Goal: Task Accomplishment & Management: Complete application form

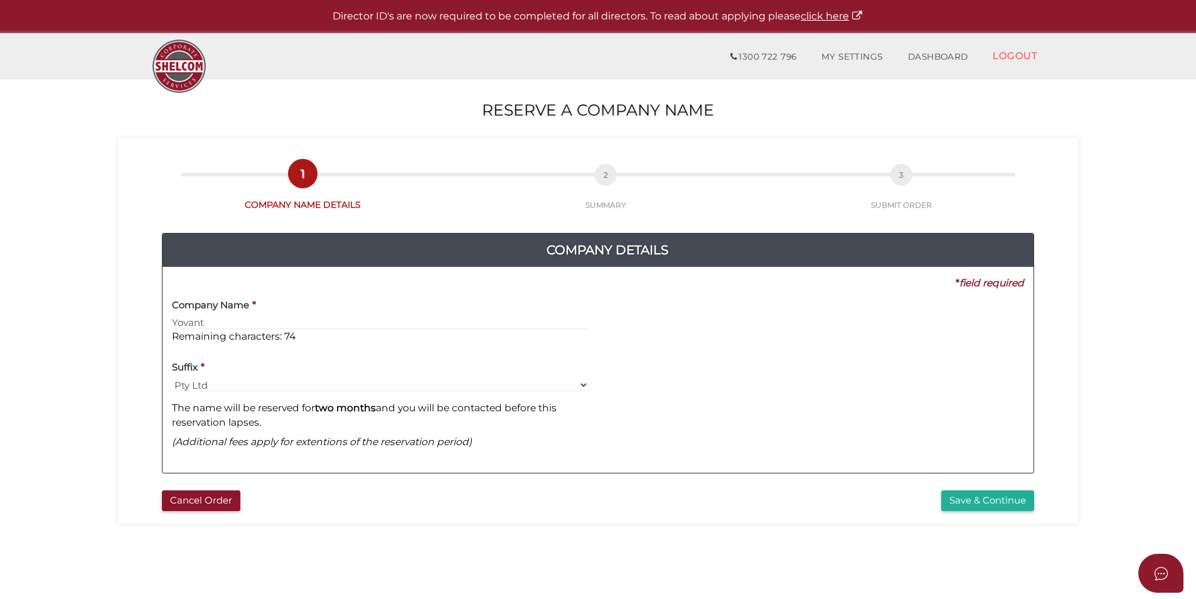
type input "Yovant"
click at [350, 411] on b "two months" at bounding box center [345, 408] width 61 height 12
click at [997, 504] on button "Save & Continue" at bounding box center [988, 500] width 93 height 21
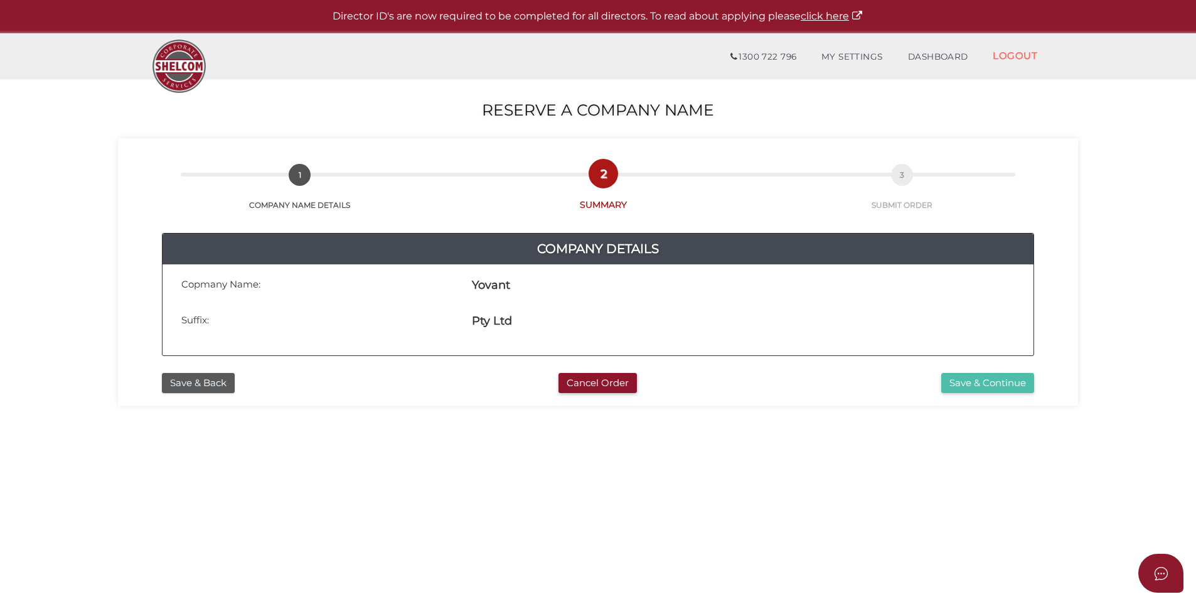
click at [989, 384] on button "Save & Continue" at bounding box center [988, 383] width 93 height 21
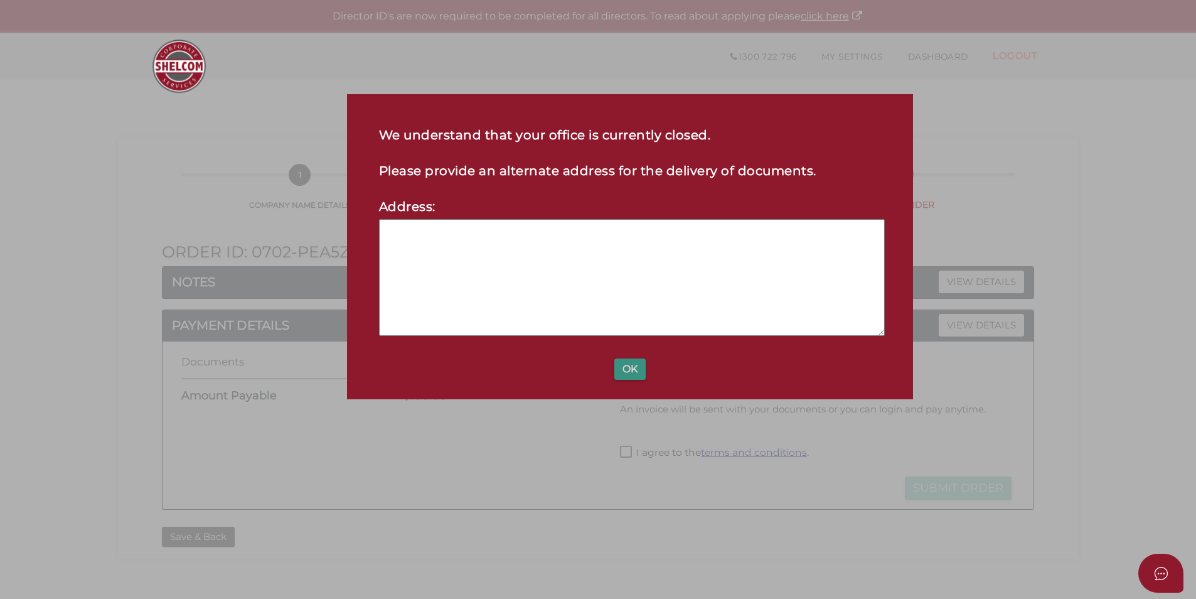
click at [630, 368] on button "OK" at bounding box center [630, 368] width 31 height 21
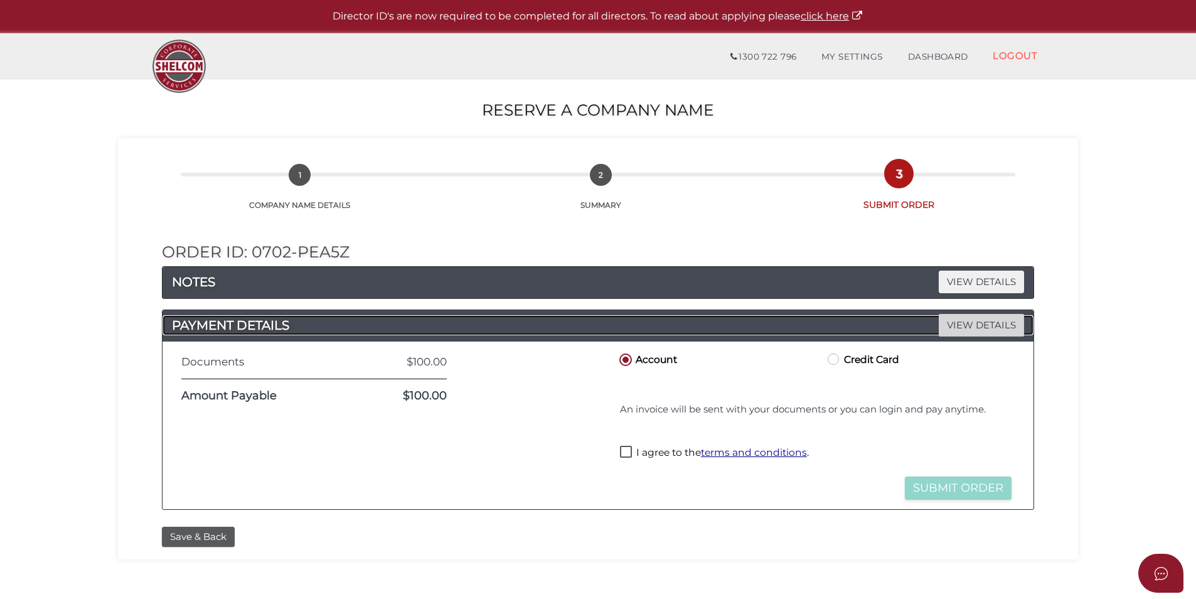
click at [967, 321] on span "VIEW DETAILS" at bounding box center [981, 325] width 85 height 22
click at [969, 284] on span "VIEW DETAILS" at bounding box center [981, 282] width 85 height 22
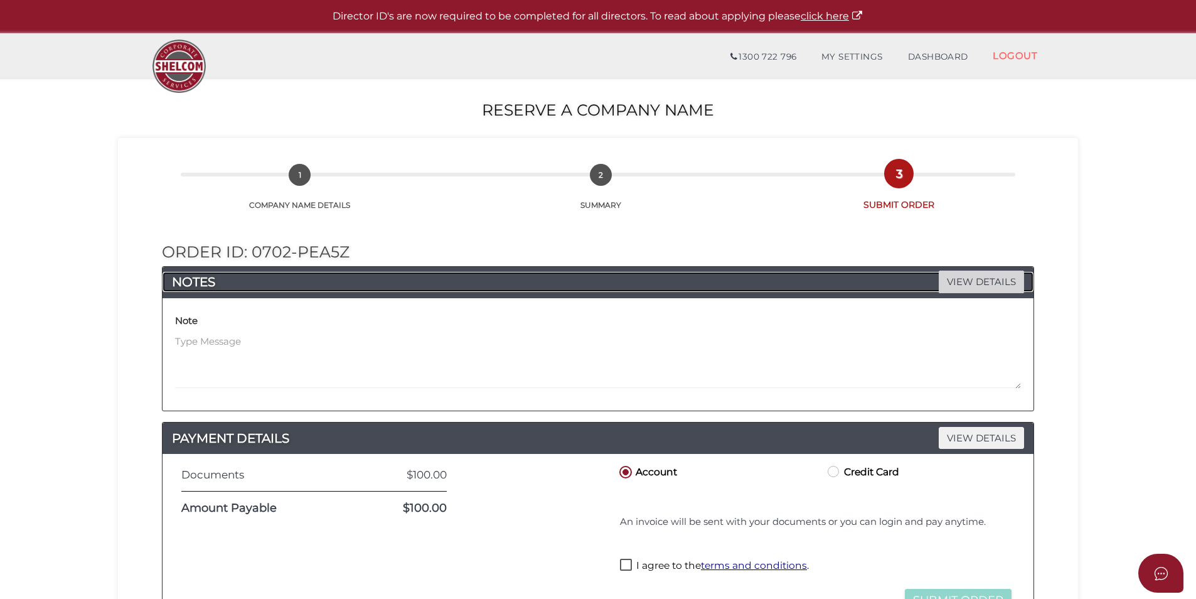
click at [969, 284] on span "VIEW DETAILS" at bounding box center [981, 282] width 85 height 22
click at [971, 283] on span "VIEW DETAILS" at bounding box center [981, 282] width 85 height 22
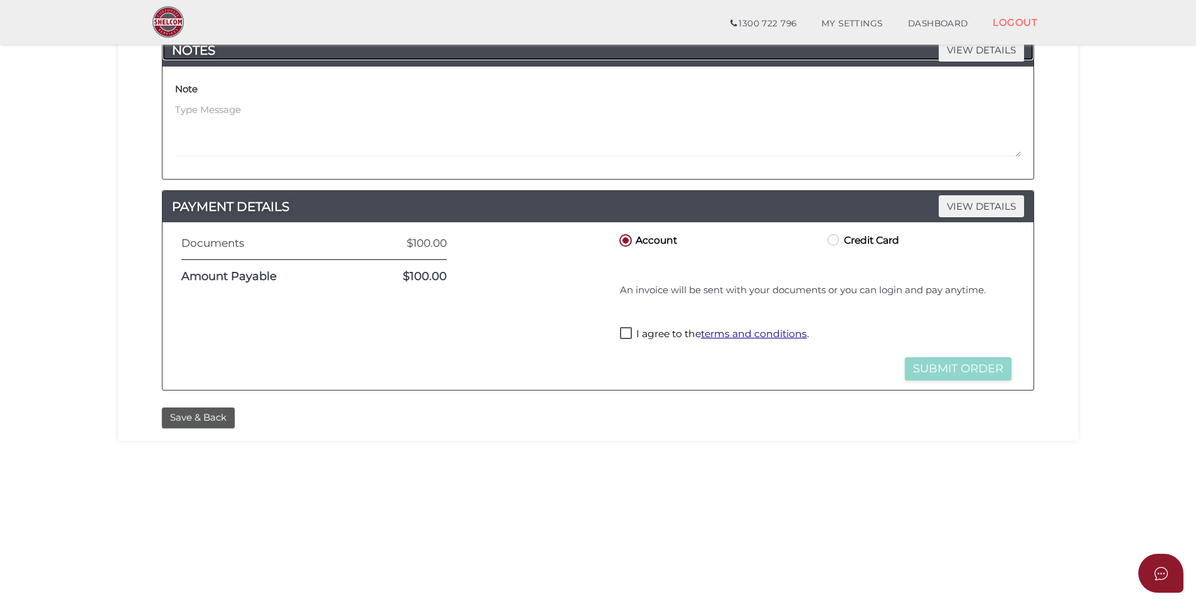
scroll to position [188, 0]
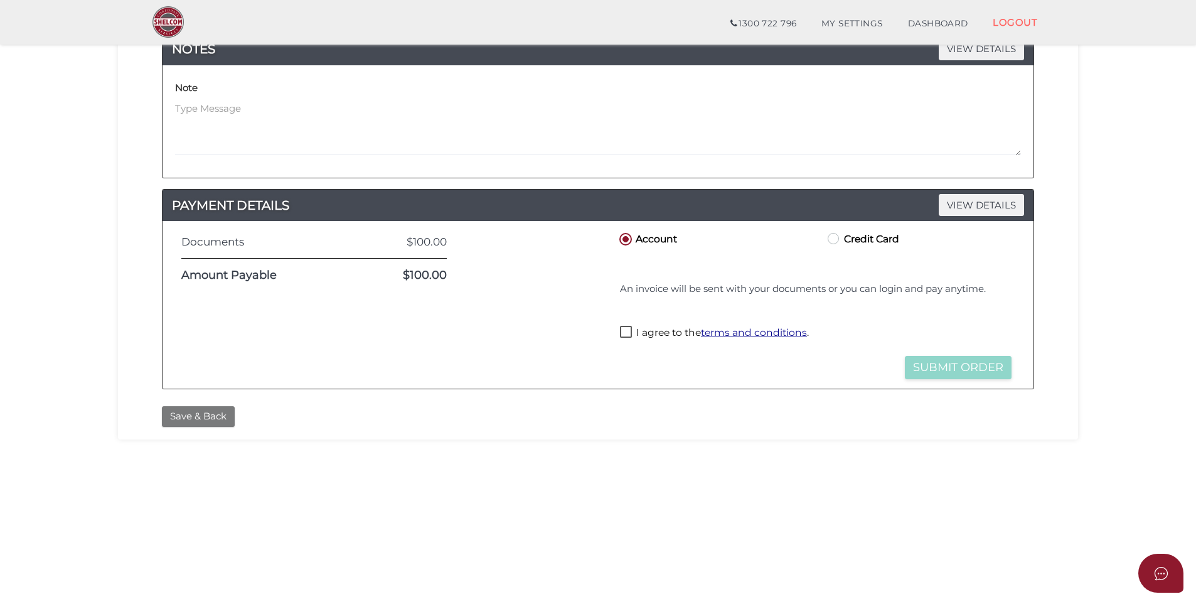
click at [224, 417] on button "Save & Back" at bounding box center [198, 416] width 73 height 21
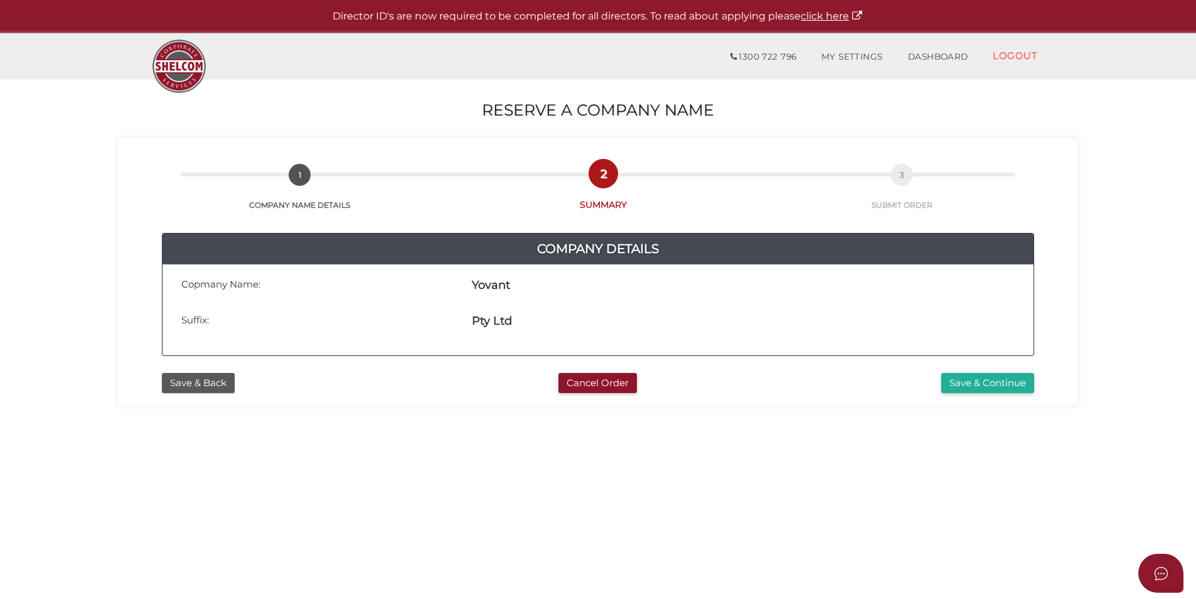
click at [576, 299] on div "Yovant" at bounding box center [743, 287] width 543 height 26
click at [900, 173] on span "3" at bounding box center [902, 175] width 22 height 22
click at [1015, 382] on button "Save & Continue" at bounding box center [988, 383] width 93 height 21
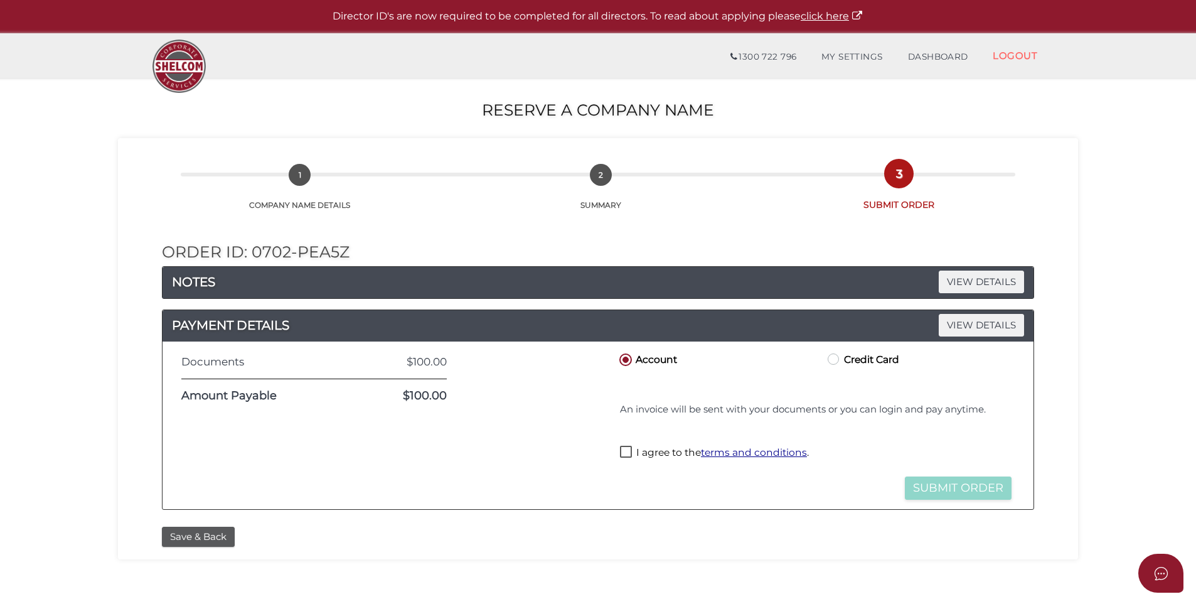
click at [623, 449] on label "I agree to the terms and conditions ." at bounding box center [714, 454] width 189 height 16
checkbox input "true"
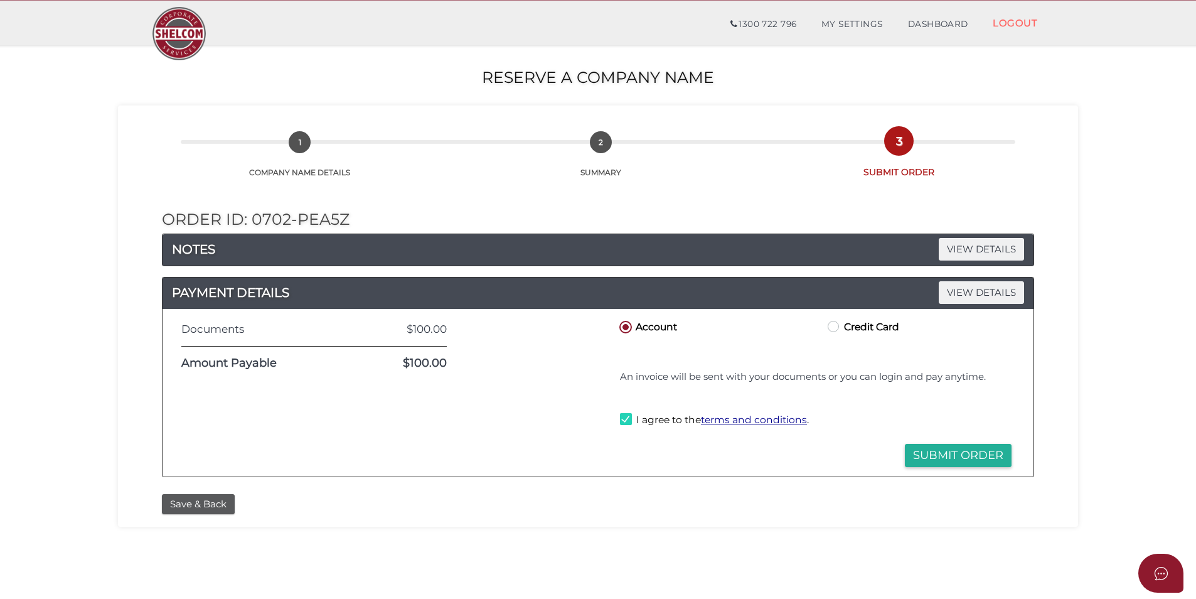
scroll to position [63, 0]
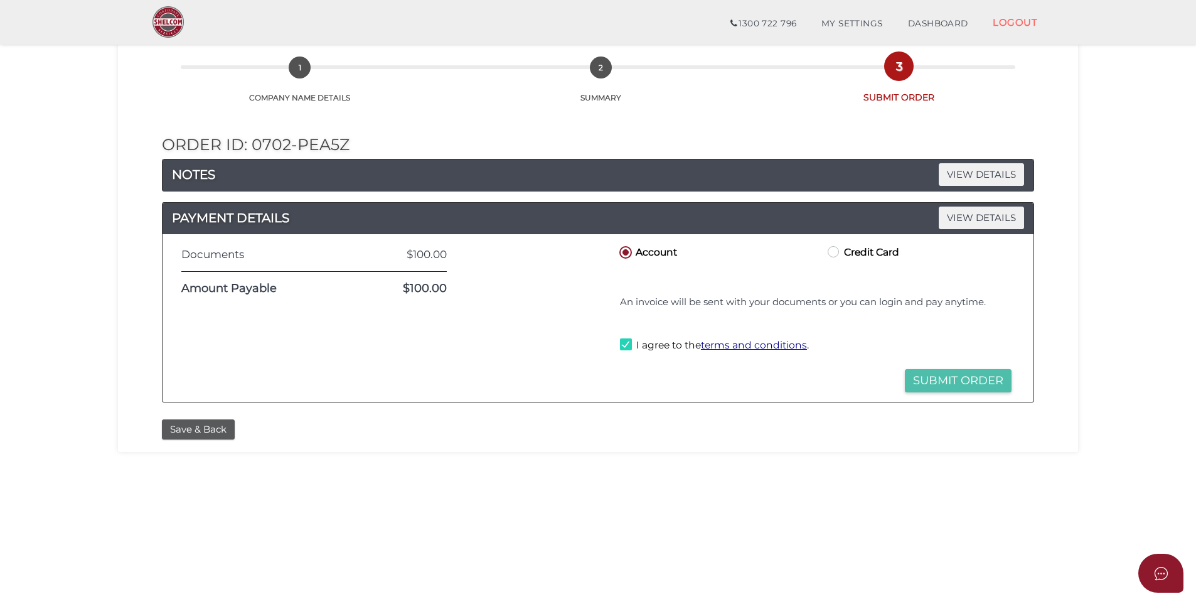
click at [969, 383] on button "Submit Order" at bounding box center [958, 380] width 107 height 23
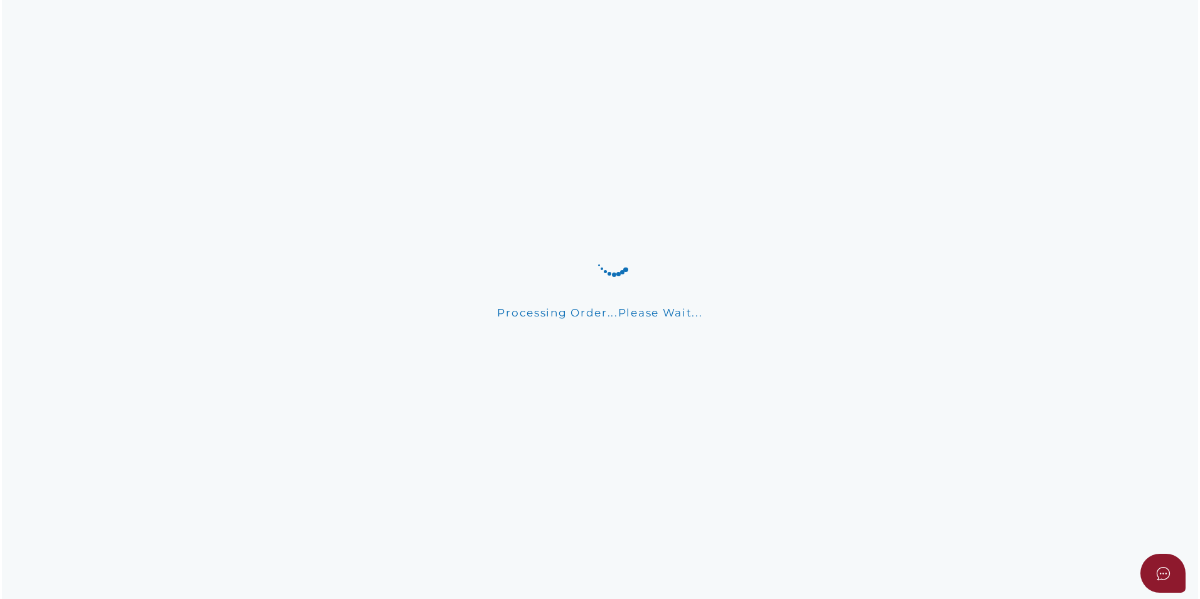
scroll to position [0, 0]
